Goal: Navigation & Orientation: Find specific page/section

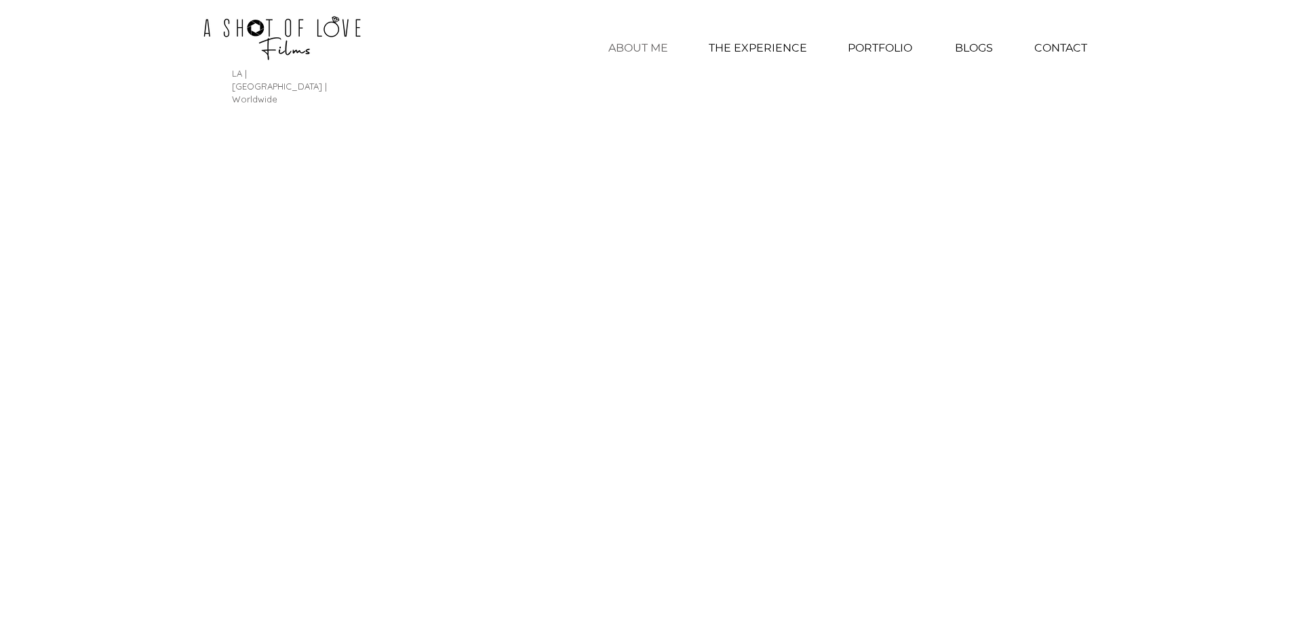
click at [652, 56] on p "ABOUT ME" at bounding box center [638, 48] width 73 height 34
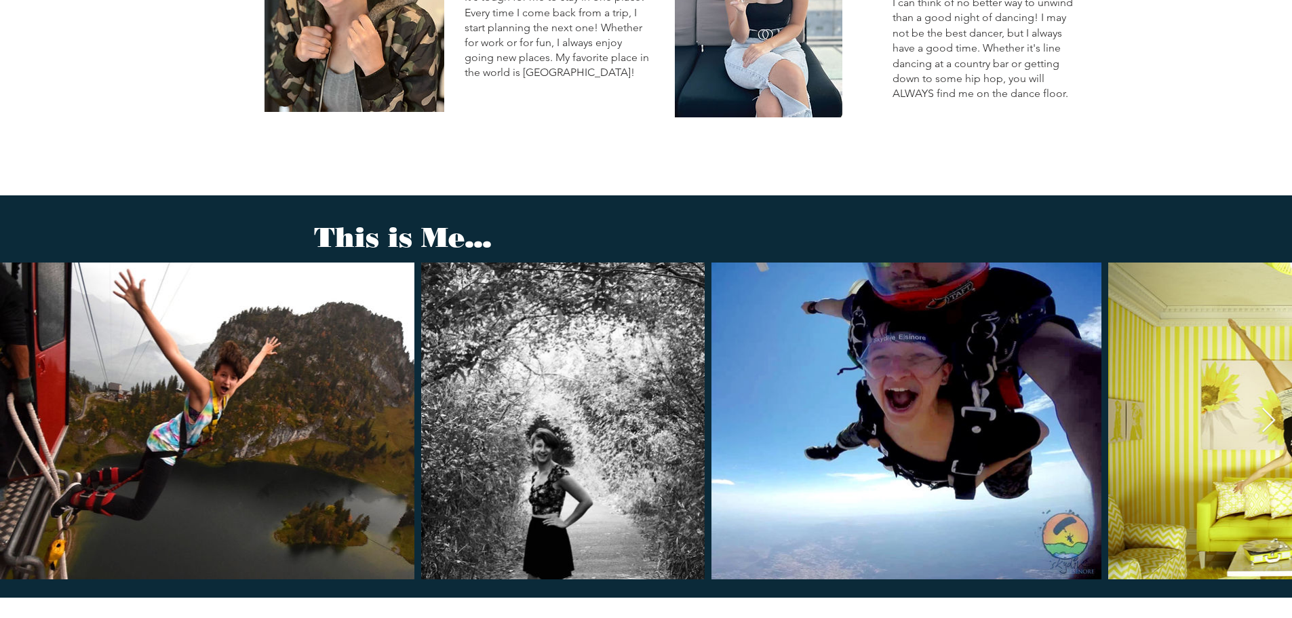
scroll to position [1438, 0]
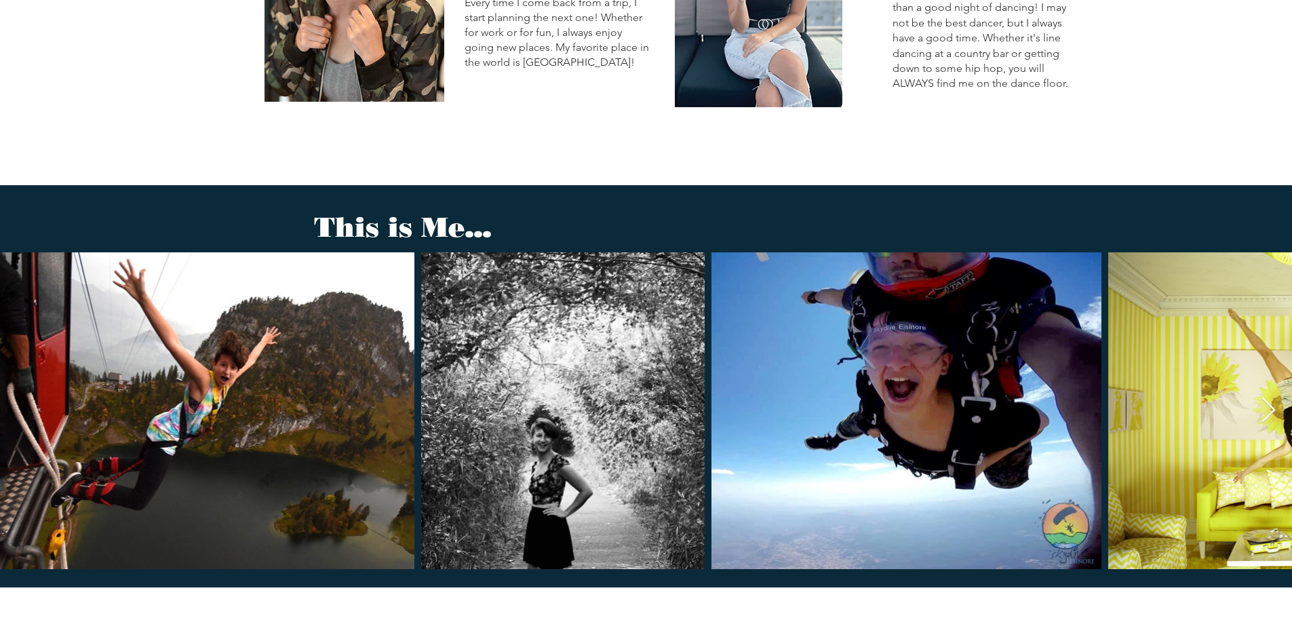
click at [1271, 398] on icon "Next Item" at bounding box center [1269, 411] width 16 height 26
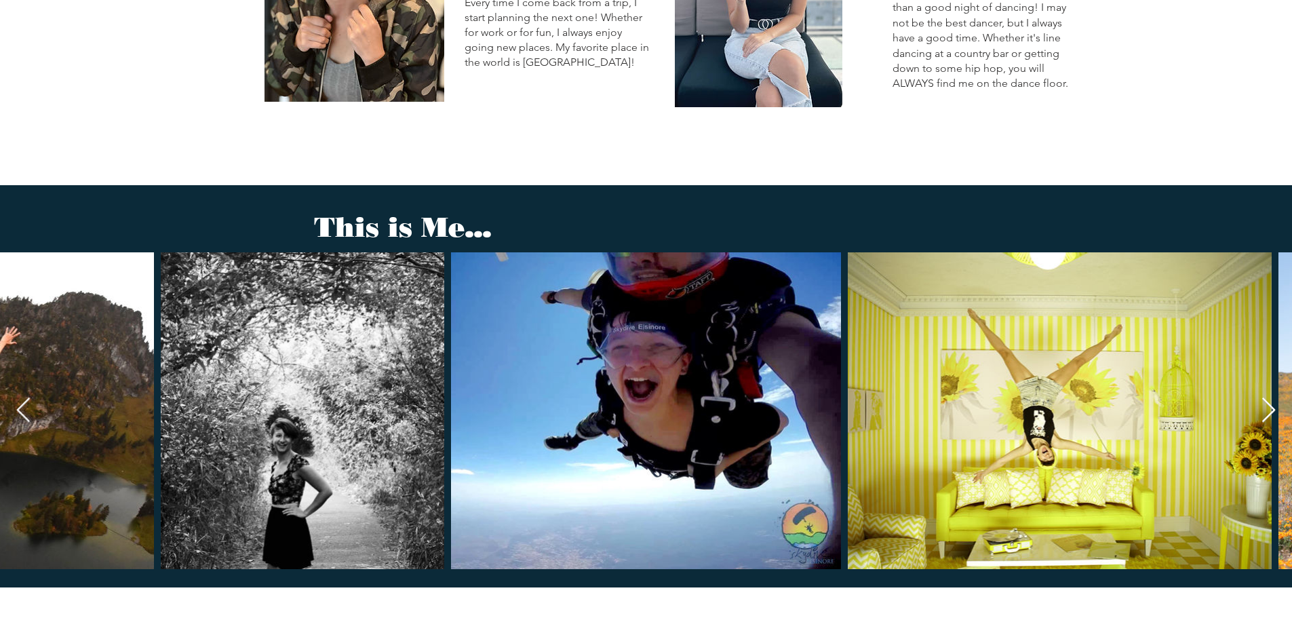
click at [1271, 398] on icon "Next Item" at bounding box center [1269, 411] width 16 height 26
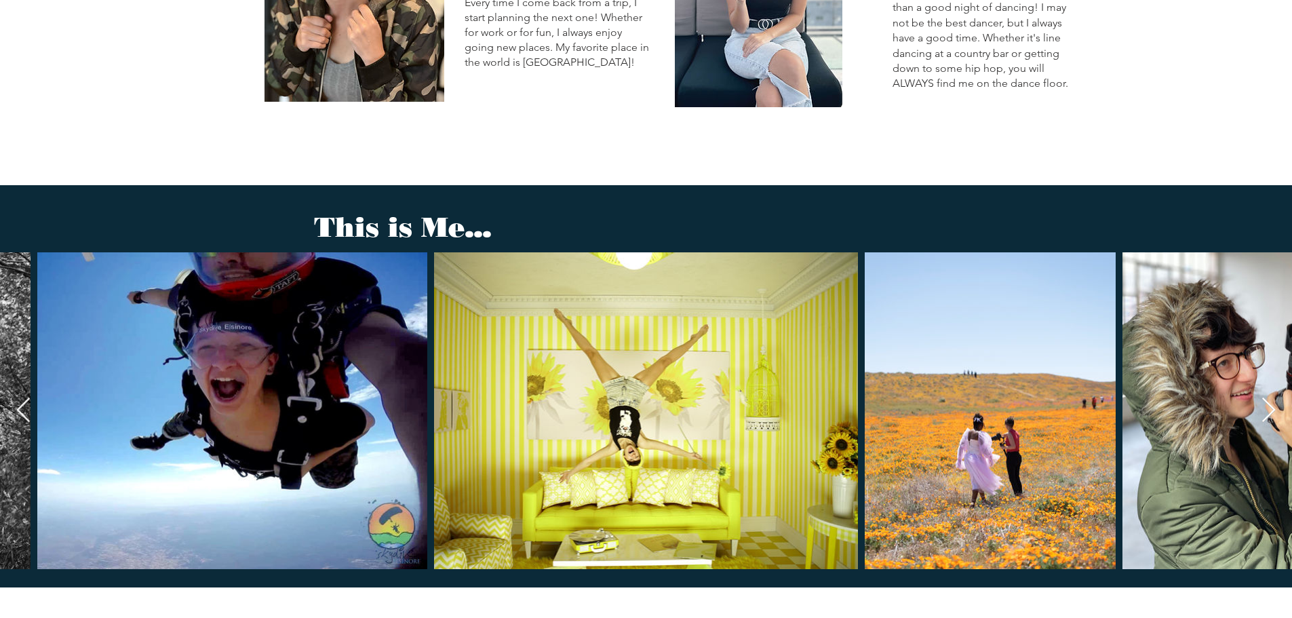
click at [1271, 398] on icon "Next Item" at bounding box center [1269, 411] width 16 height 26
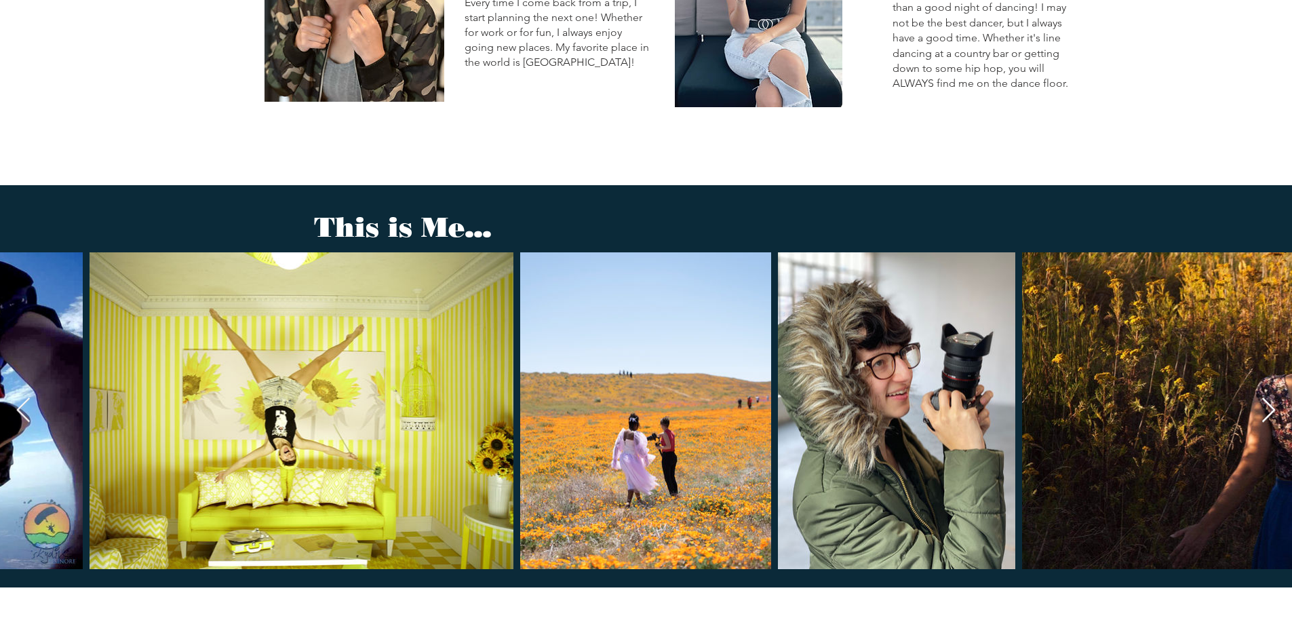
click at [1271, 398] on icon "Next Item" at bounding box center [1269, 411] width 16 height 26
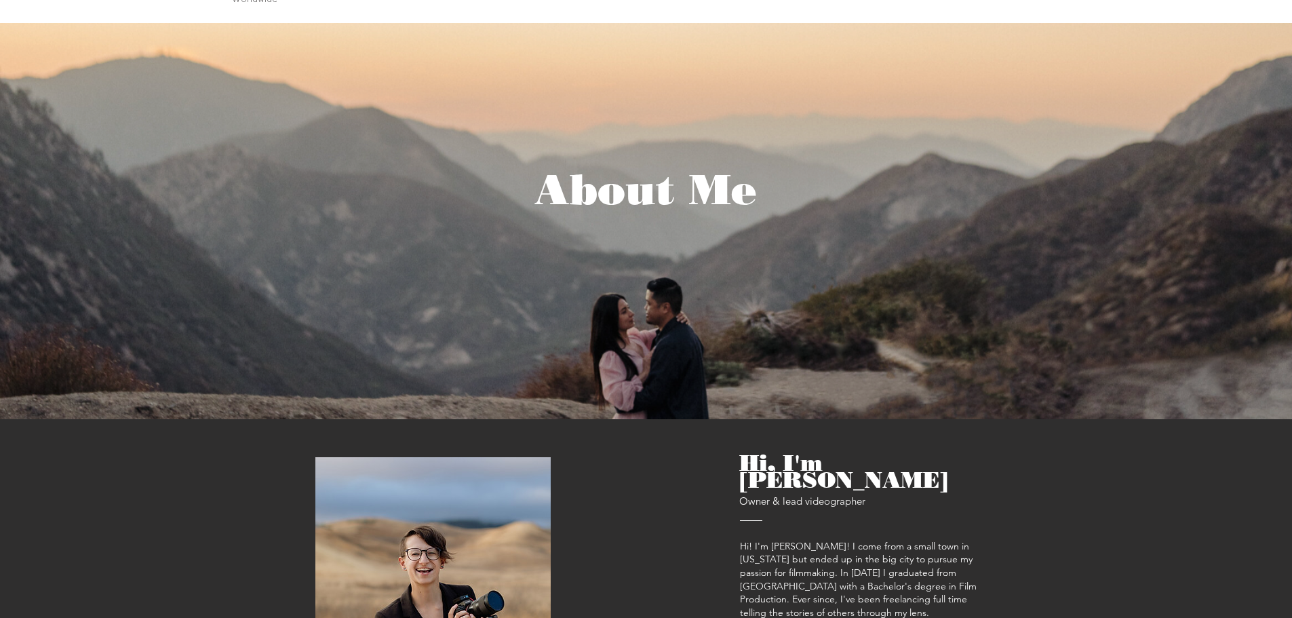
scroll to position [0, 0]
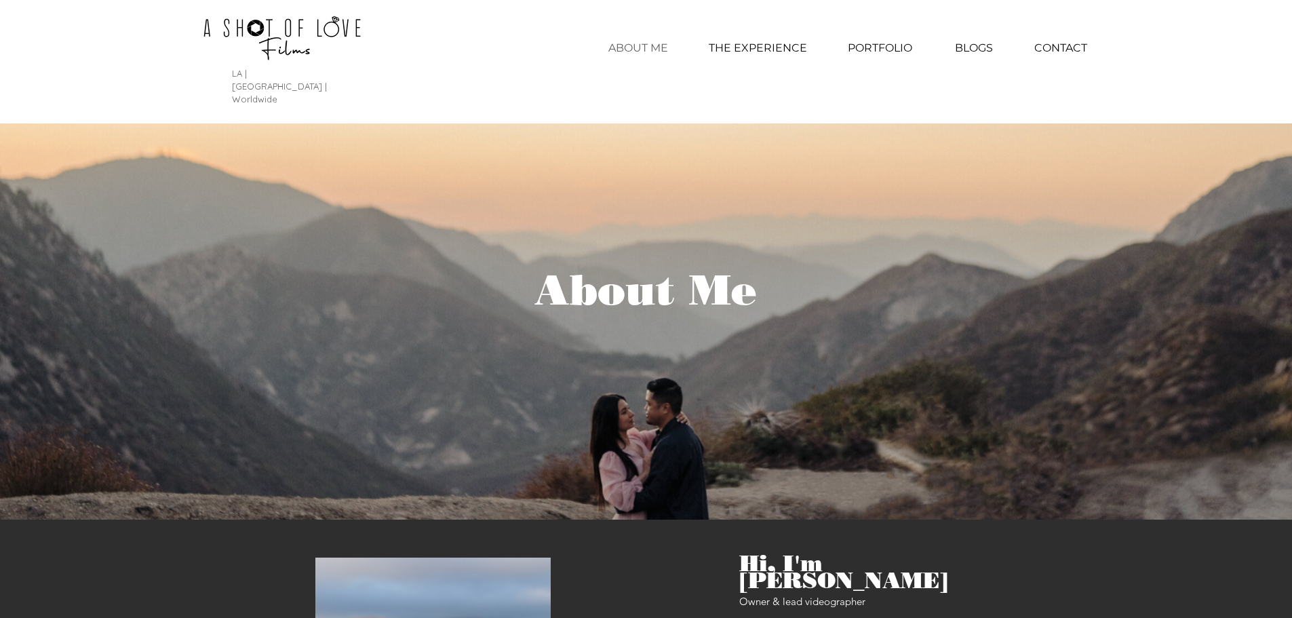
click at [362, 42] on img at bounding box center [282, 38] width 292 height 62
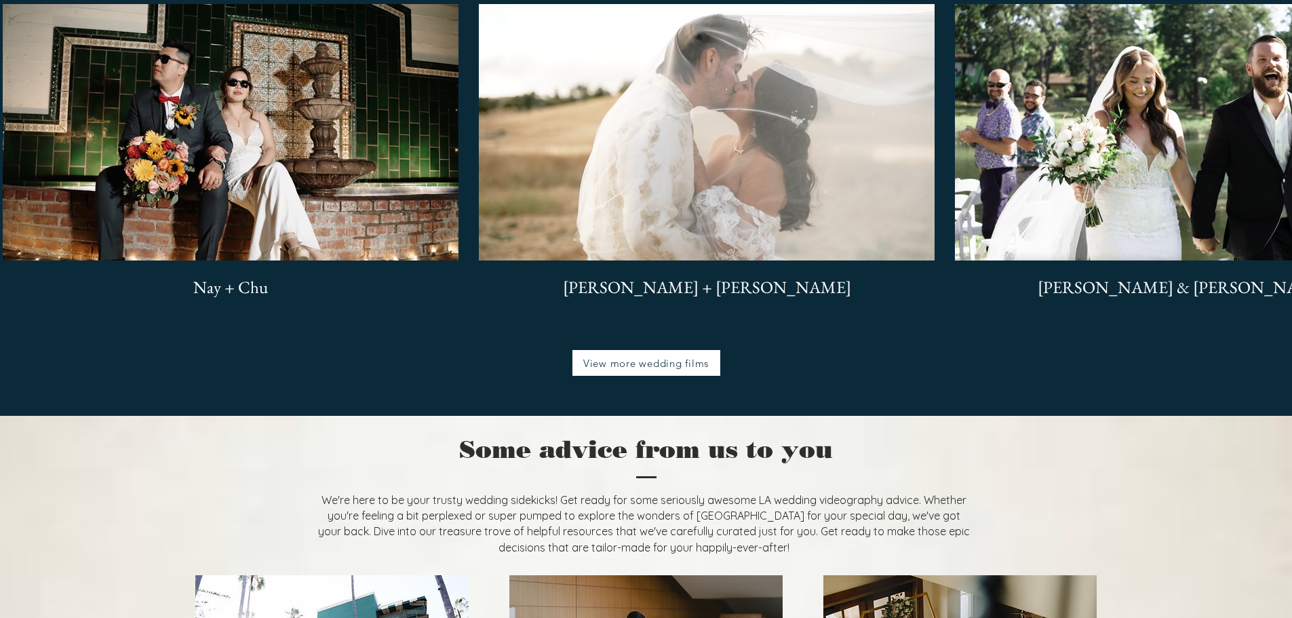
scroll to position [3324, 0]
